Goal: Check status: Check status

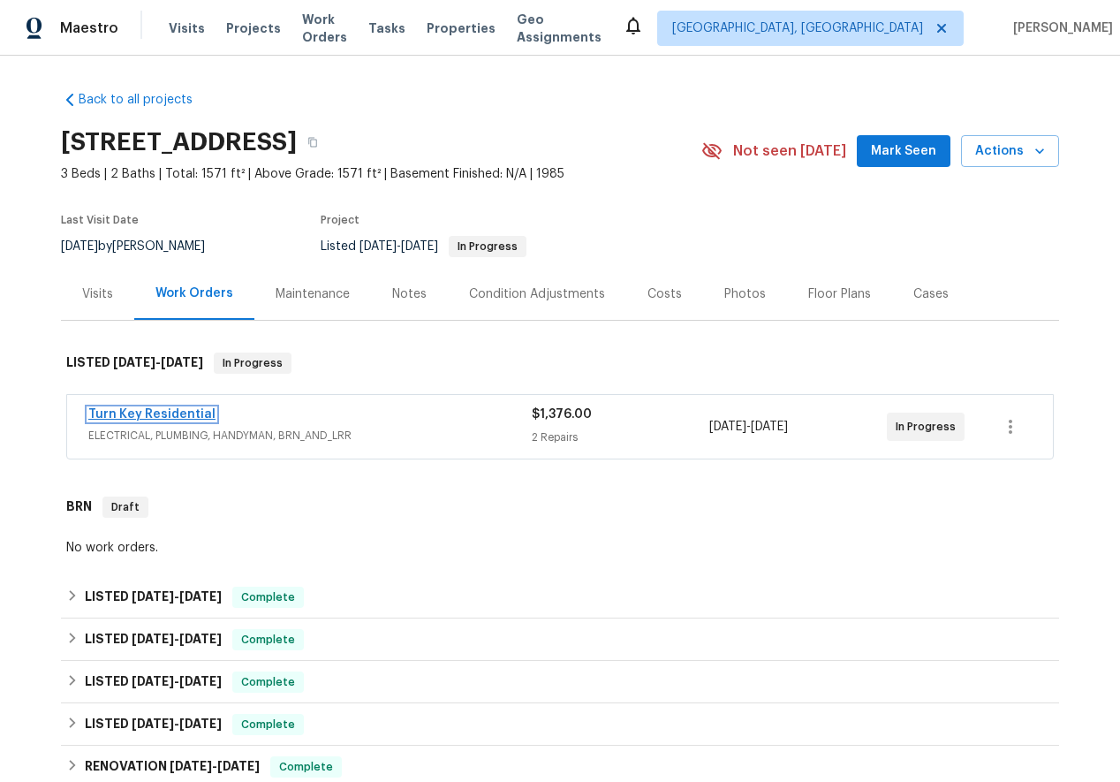
click at [172, 408] on link "Turn Key Residential" at bounding box center [151, 414] width 127 height 12
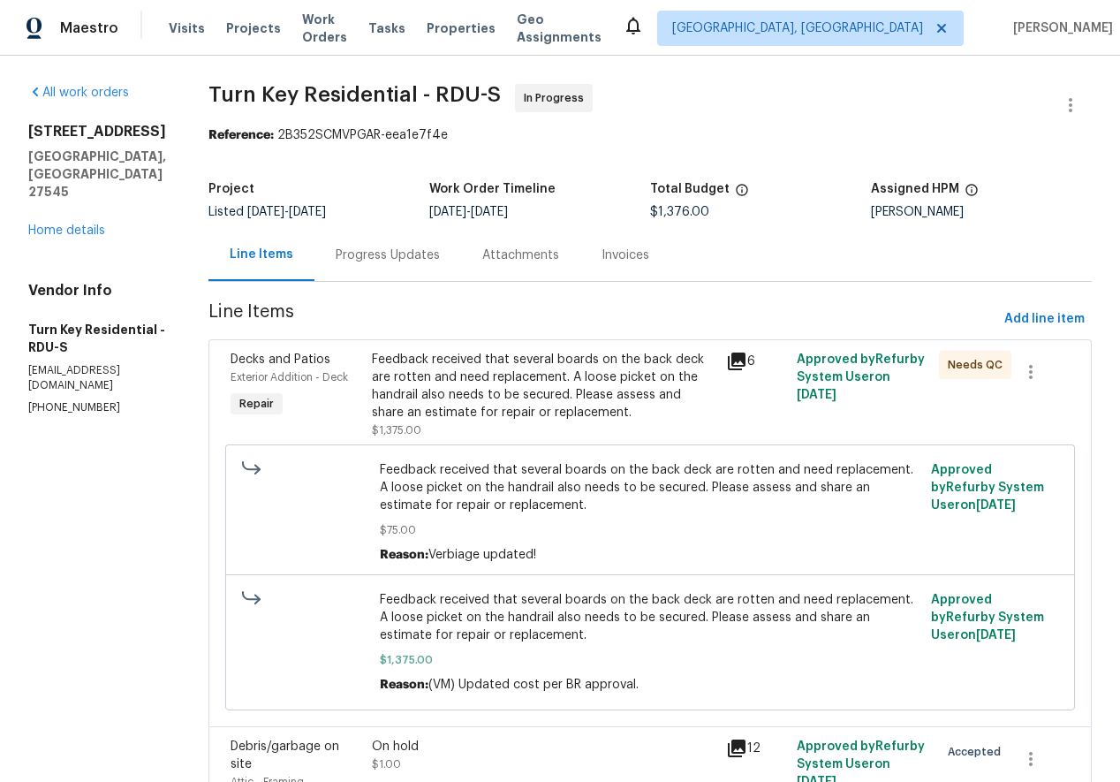
click at [440, 256] on div "Progress Updates" at bounding box center [388, 255] width 104 height 18
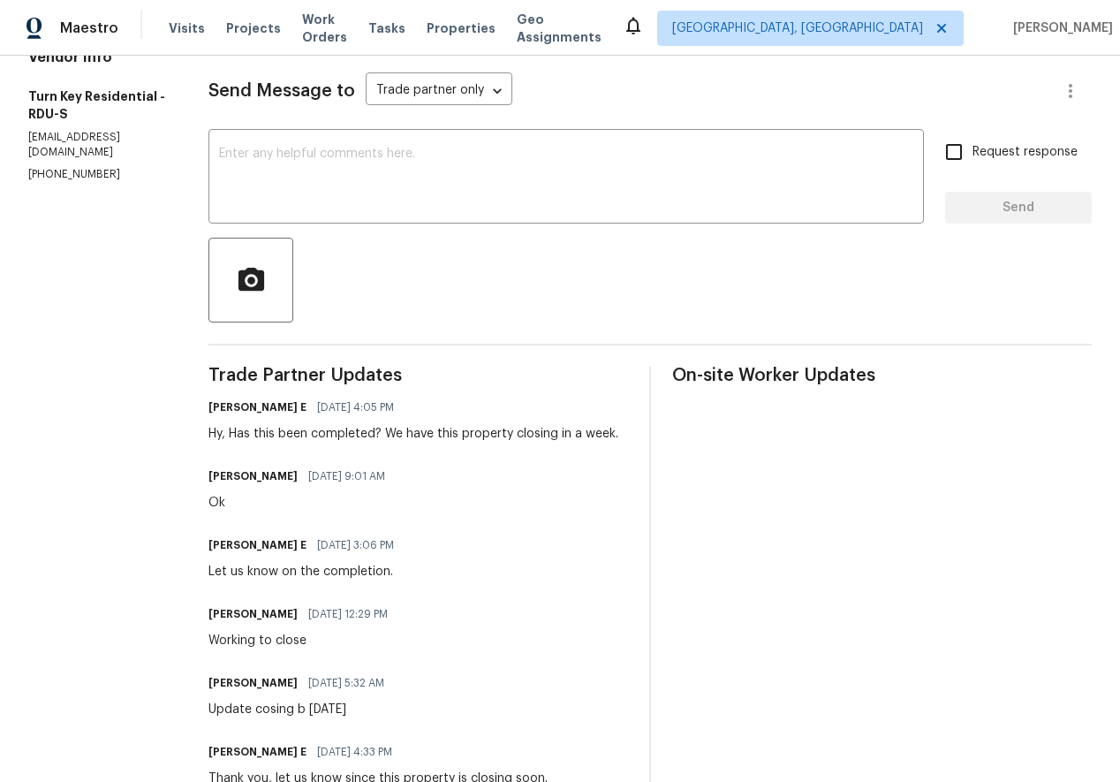
scroll to position [37, 0]
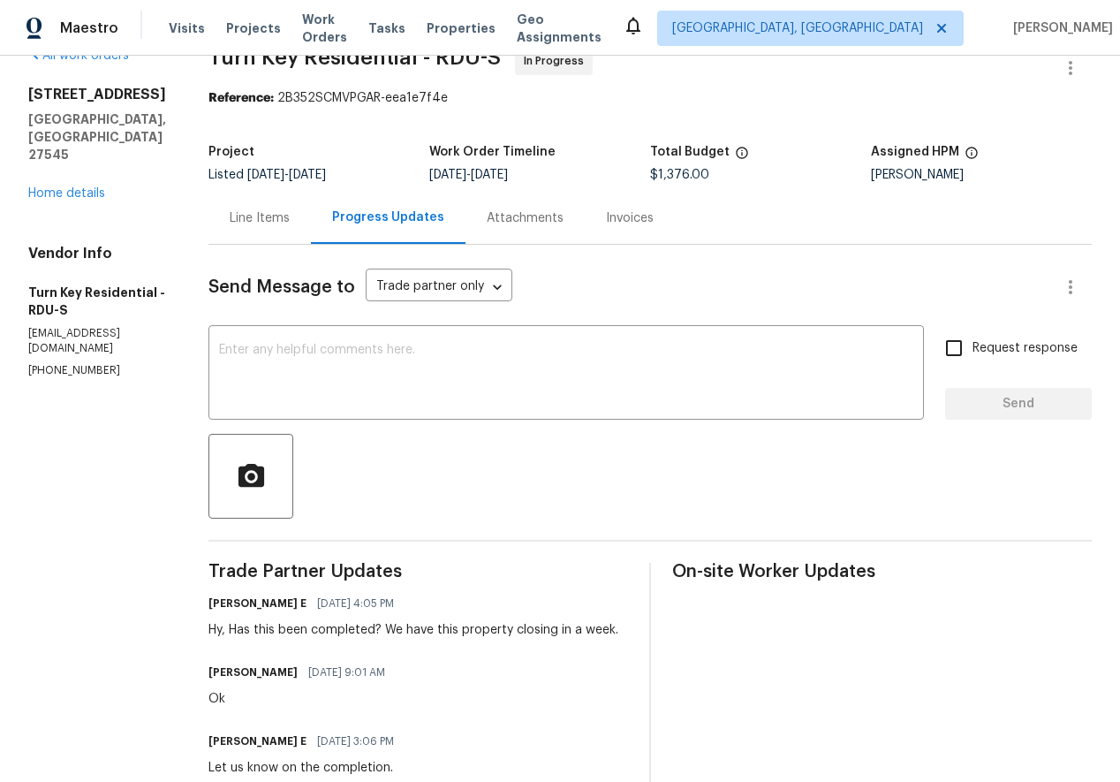
click at [308, 230] on div "Line Items" at bounding box center [259, 218] width 102 height 52
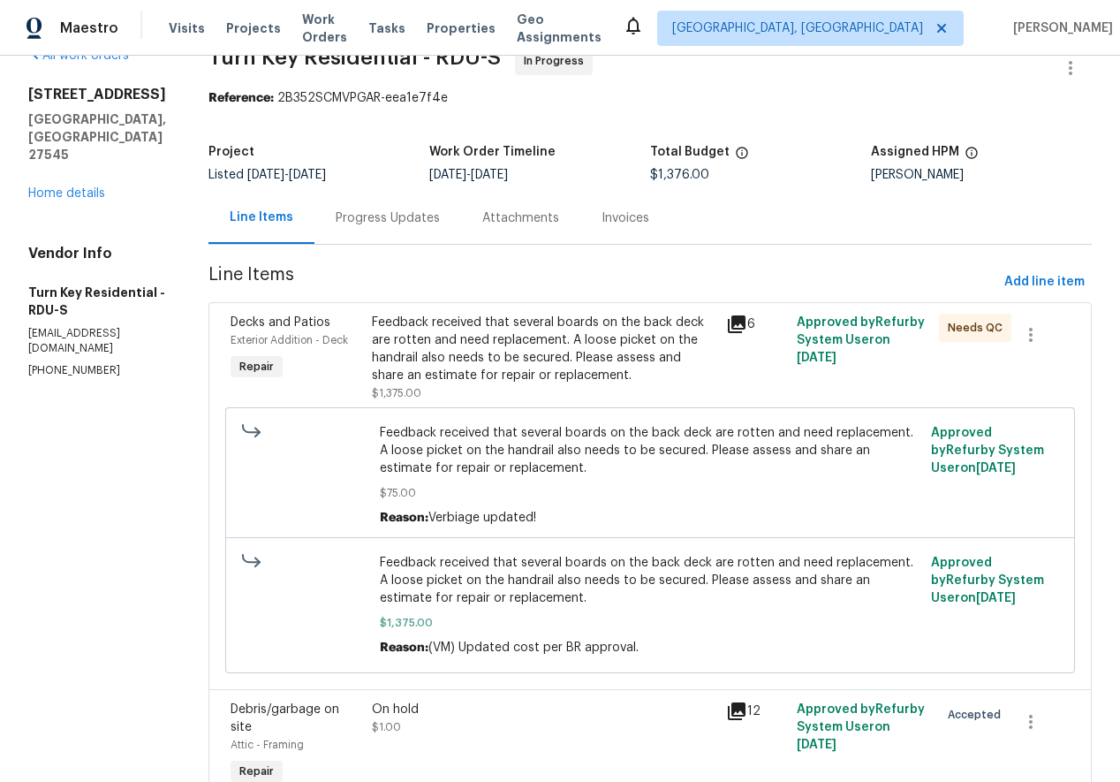
click at [745, 323] on icon at bounding box center [737, 324] width 18 height 18
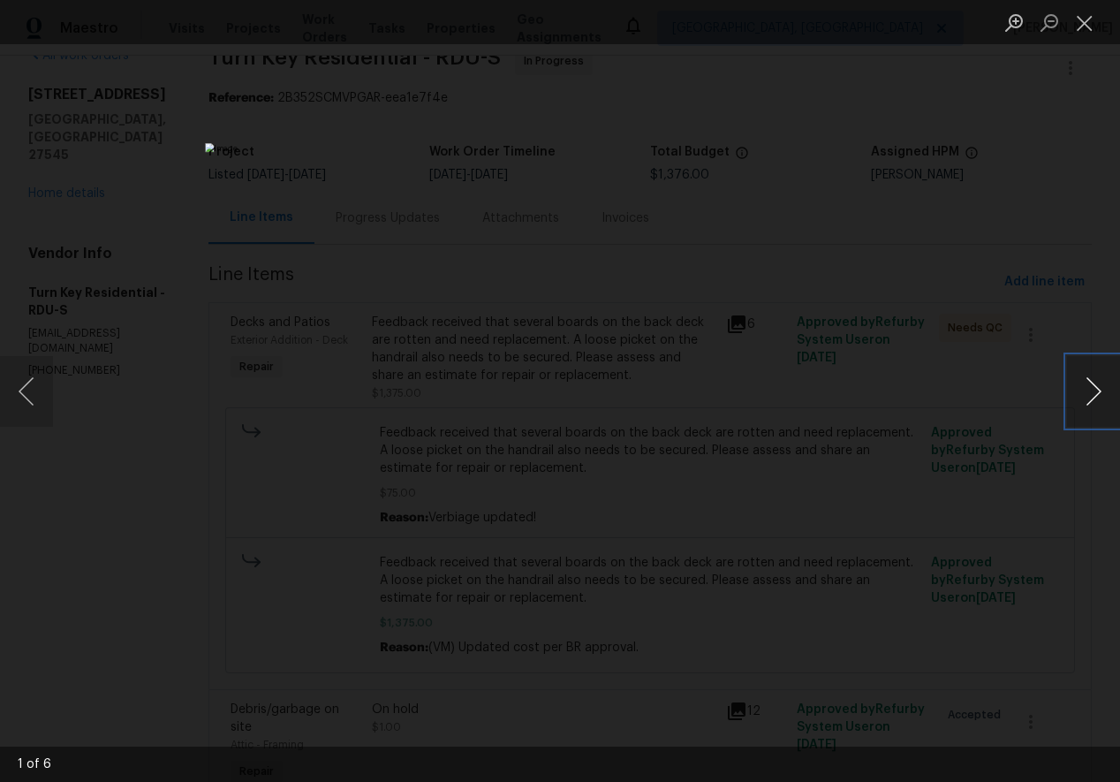
click at [1095, 393] on button "Next image" at bounding box center [1093, 391] width 53 height 71
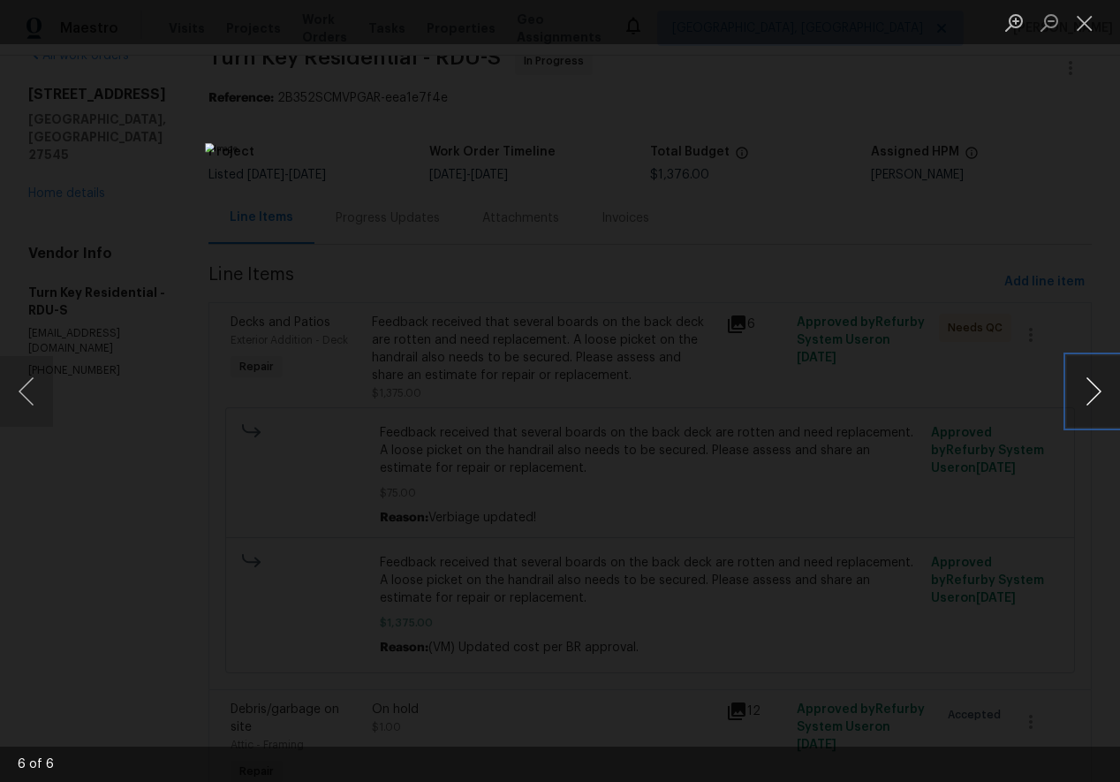
click at [1095, 393] on button "Next image" at bounding box center [1093, 391] width 53 height 71
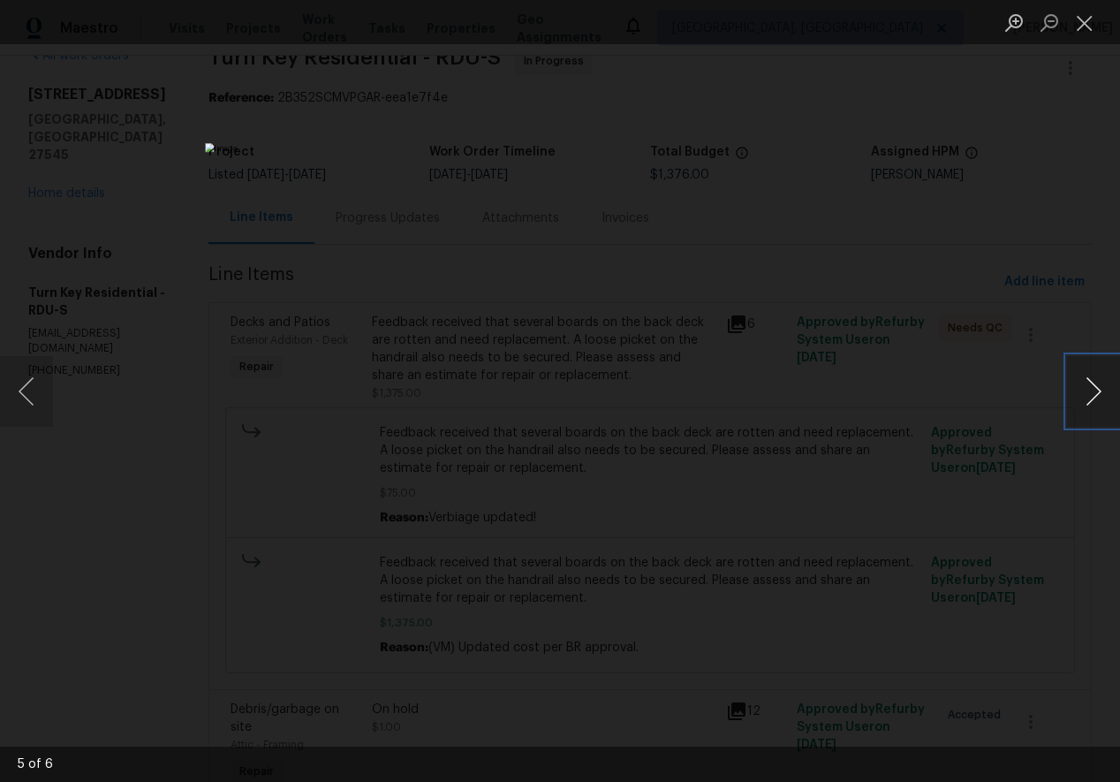
click at [1095, 393] on button "Next image" at bounding box center [1093, 391] width 53 height 71
click at [1084, 19] on button "Close lightbox" at bounding box center [1084, 22] width 35 height 31
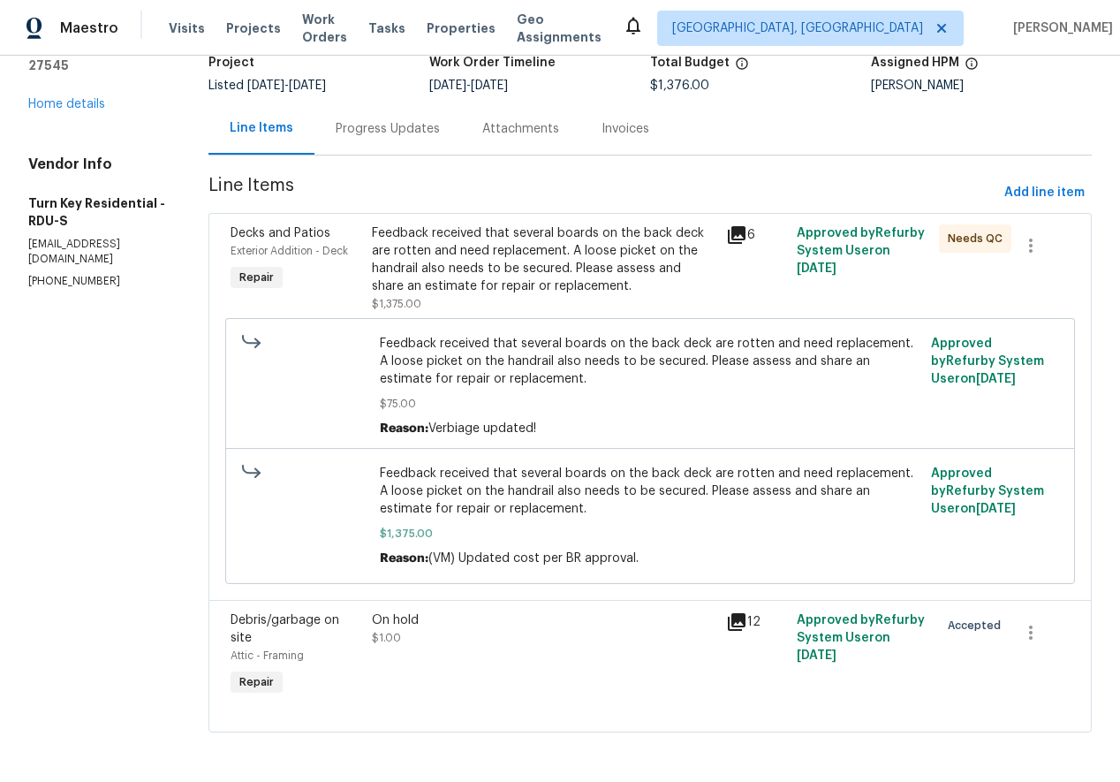
scroll to position [128, 0]
click at [429, 127] on div "Progress Updates" at bounding box center [388, 129] width 104 height 18
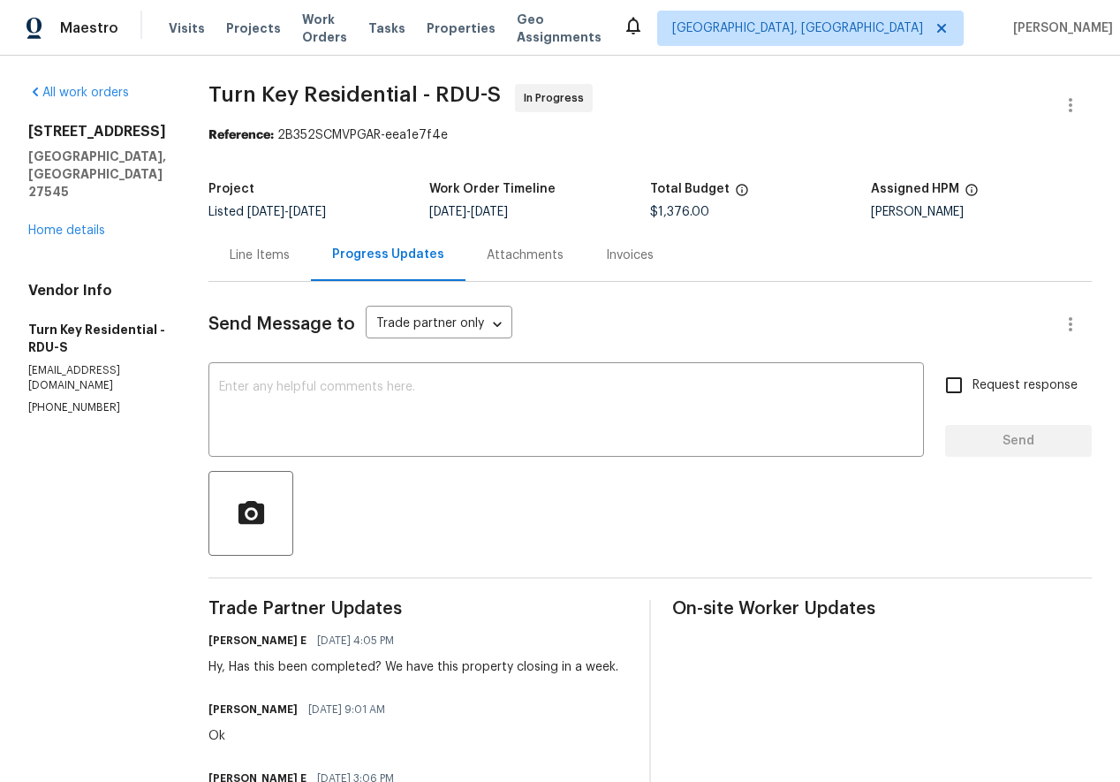
click at [654, 260] on div "Invoices" at bounding box center [630, 255] width 48 height 18
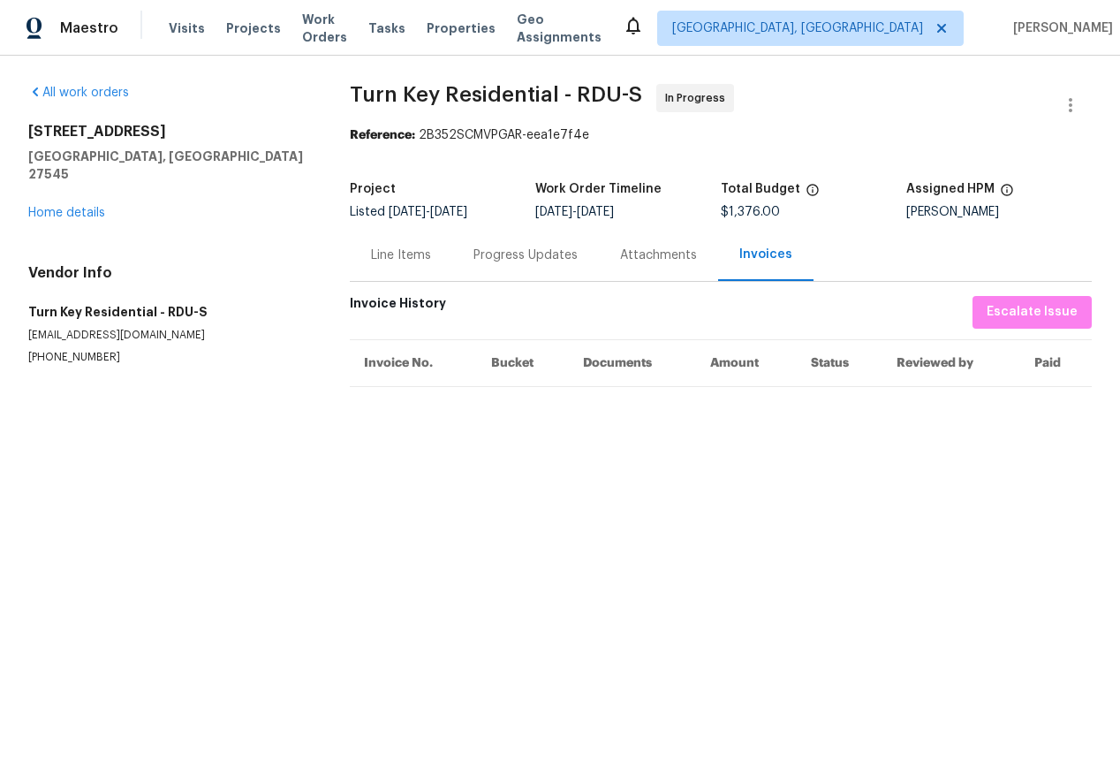
click at [607, 255] on div "Attachments" at bounding box center [658, 255] width 119 height 52
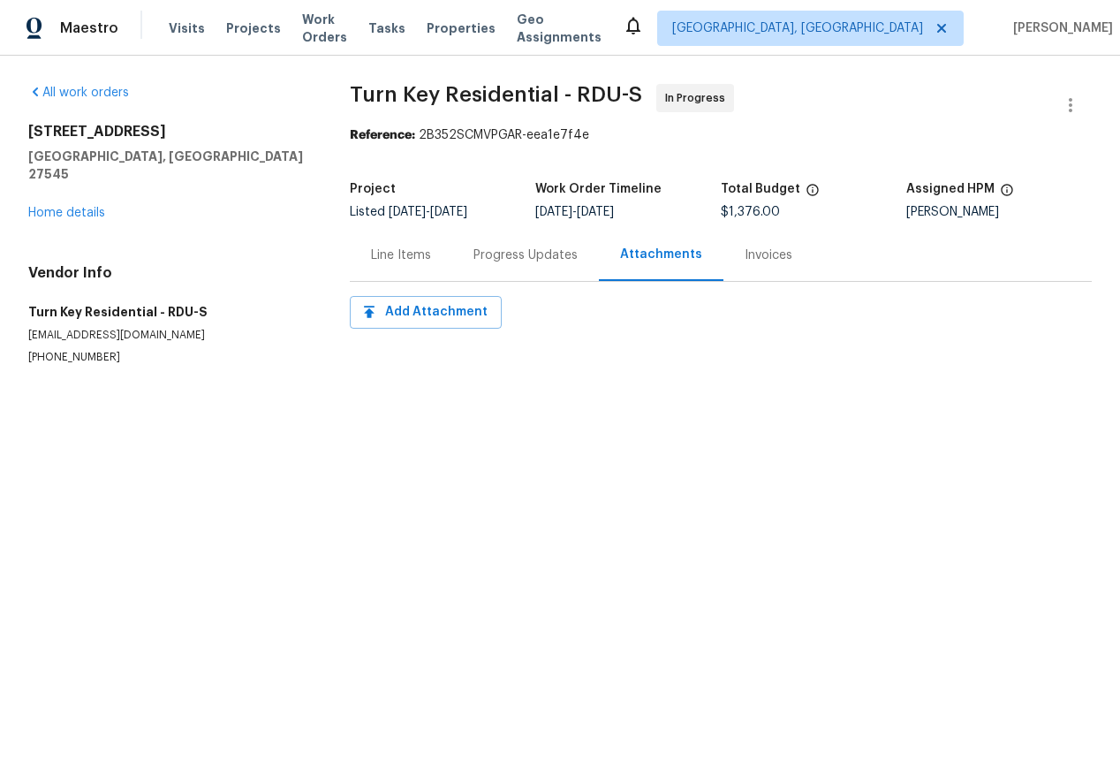
click at [519, 250] on div "Progress Updates" at bounding box center [525, 255] width 104 height 18
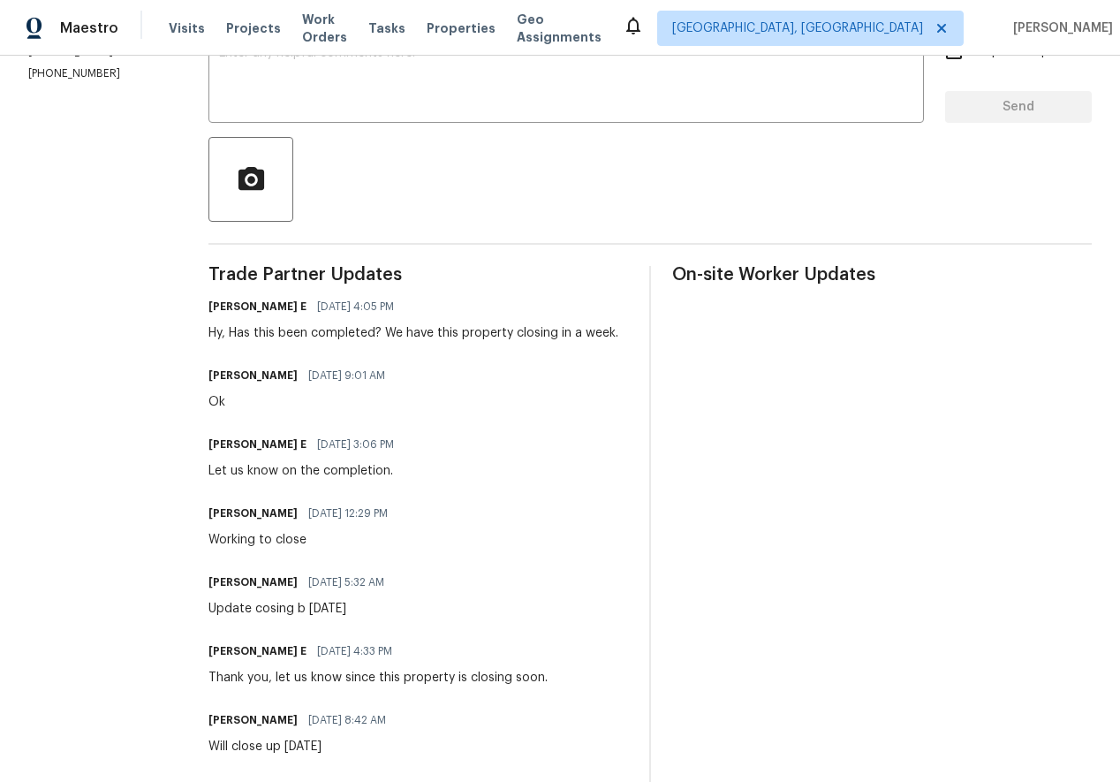
scroll to position [337, 0]
